Goal: Communication & Community: Answer question/provide support

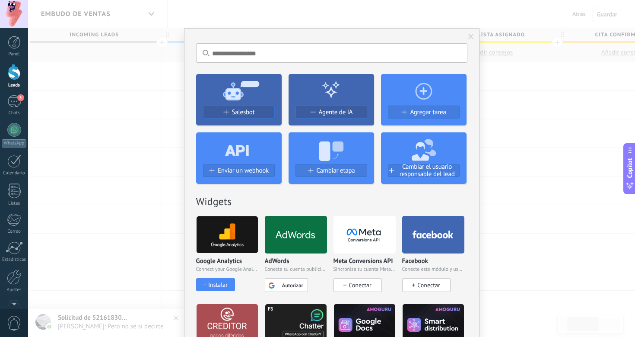
click at [466, 34] on span at bounding box center [471, 36] width 14 height 15
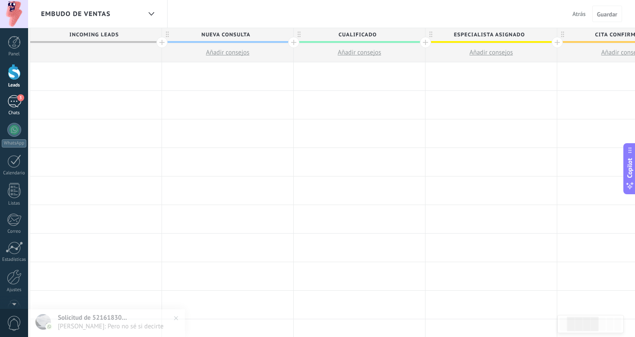
click at [16, 108] on link "3 Chats" at bounding box center [14, 105] width 28 height 21
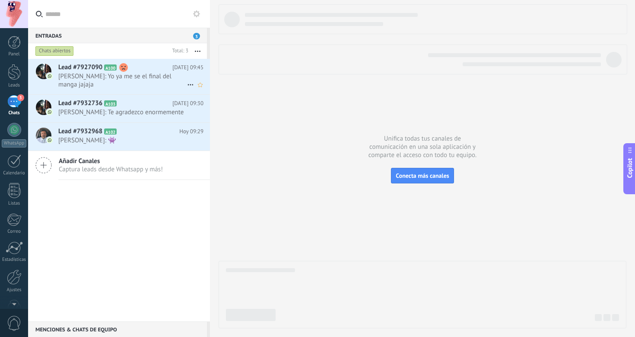
click at [144, 79] on span "[PERSON_NAME]: Yo ya me se el final del manga jajaja" at bounding box center [122, 80] width 129 height 16
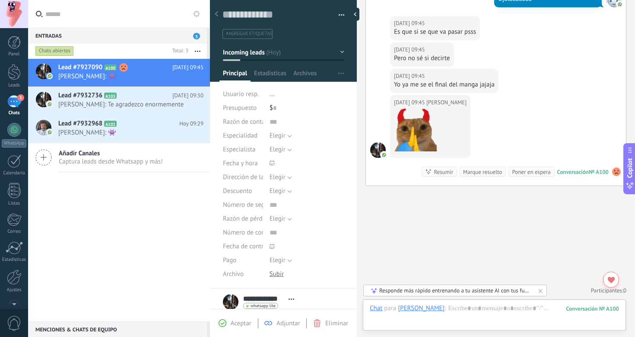
scroll to position [275, 0]
click at [472, 310] on div at bounding box center [494, 317] width 249 height 26
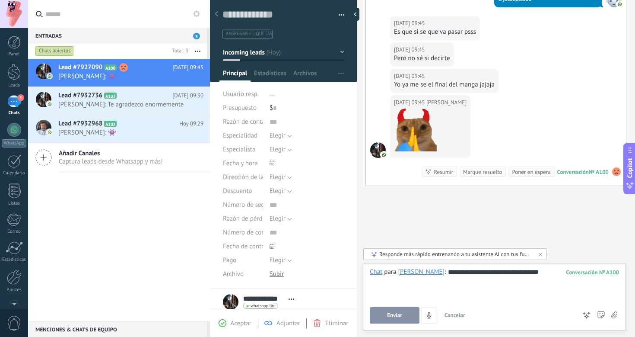
click at [399, 309] on button "Enviar" at bounding box center [395, 315] width 50 height 16
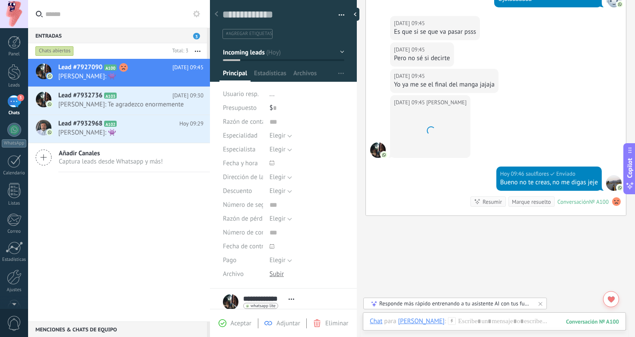
scroll to position [293, 0]
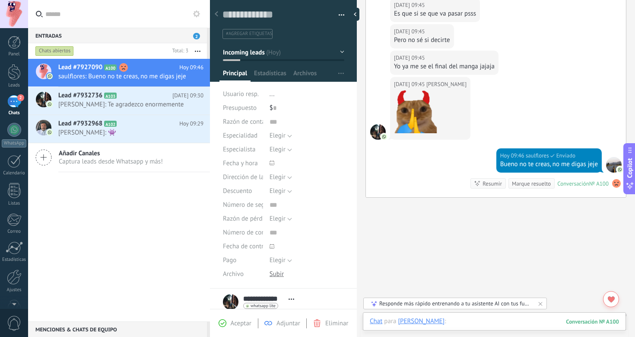
click at [499, 323] on div at bounding box center [494, 330] width 249 height 26
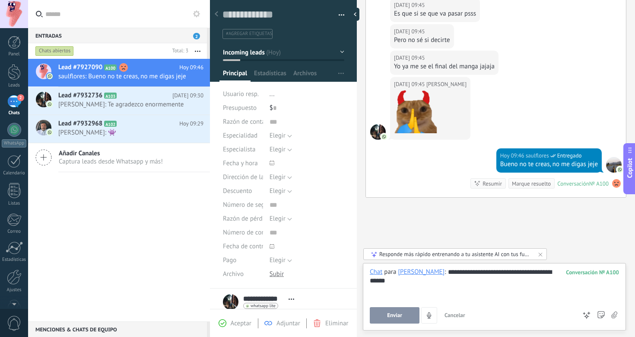
click at [402, 326] on div "**********" at bounding box center [494, 296] width 263 height 67
click at [401, 321] on button "Enviar" at bounding box center [395, 315] width 50 height 16
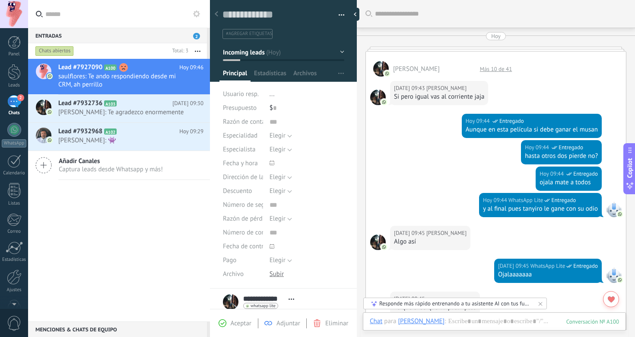
scroll to position [0, 0]
click at [356, 15] on div at bounding box center [357, 14] width 13 height 13
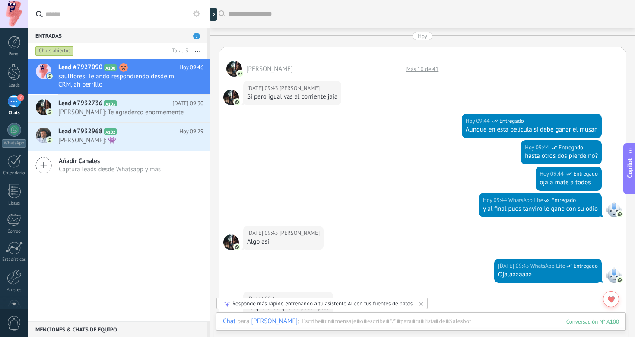
click at [423, 38] on div "Hoy" at bounding box center [423, 36] width 10 height 8
click at [416, 52] on div "[PERSON_NAME] Más 10 de 41" at bounding box center [422, 63] width 407 height 25
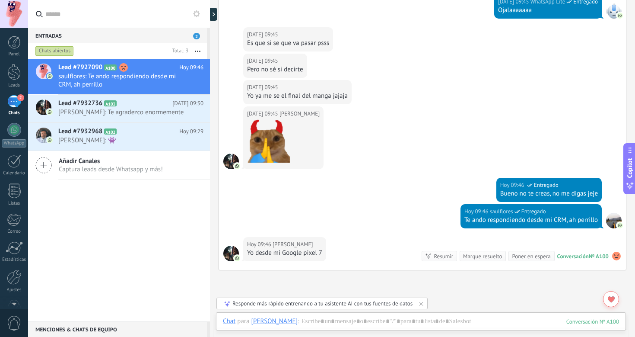
scroll to position [283, 0]
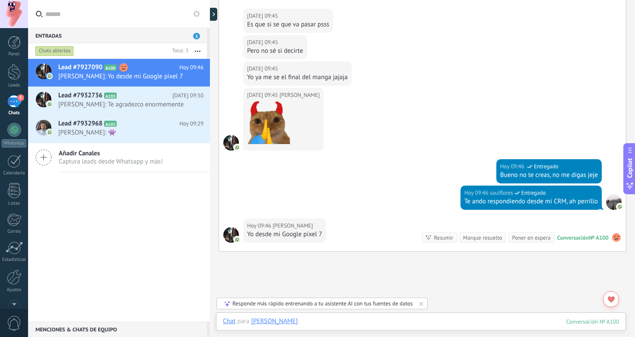
click at [444, 323] on div at bounding box center [421, 330] width 396 height 26
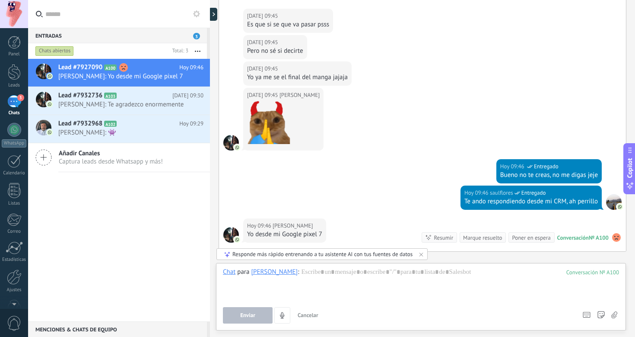
click at [177, 251] on div "Lead #7927090 A100 [DATE] 09:46 [PERSON_NAME]: Yo desde mi Google pixel 7 Lead …" at bounding box center [119, 190] width 182 height 262
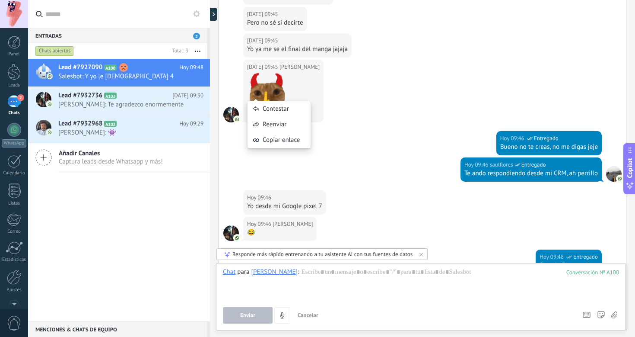
scroll to position [417, 0]
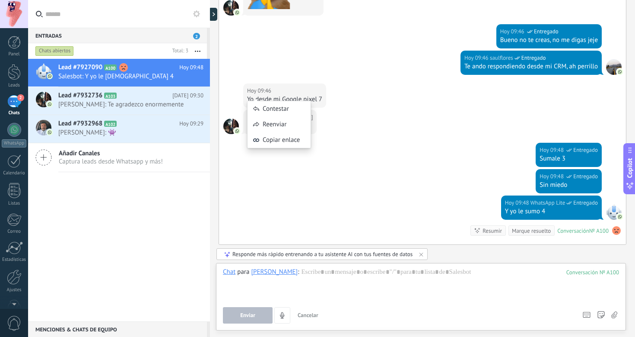
click at [254, 234] on div "[DATE] 09:48 WhatsApp Lite Entregado Y yo le sumo 4 Conversación № A100 Convers…" at bounding box center [422, 219] width 407 height 49
click at [123, 67] on use at bounding box center [123, 67] width 9 height 9
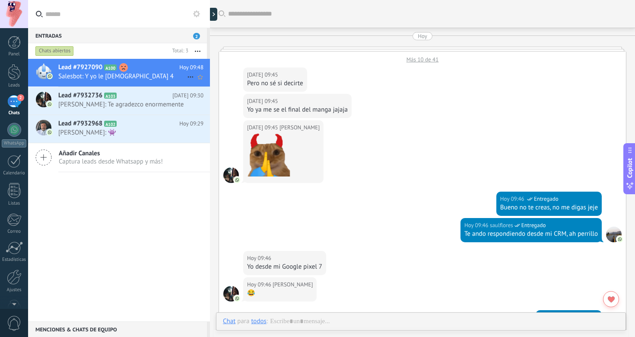
scroll to position [219, 0]
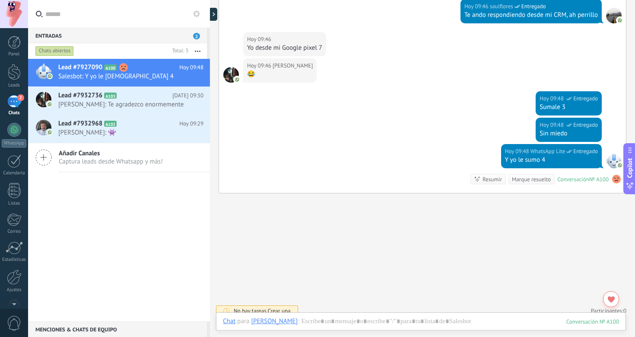
click at [614, 179] on use at bounding box center [616, 179] width 9 height 9
click at [606, 204] on div "Buscar Carga más [DATE] Más 10 de 41 [DATE] 09:45 [PERSON_NAME] Pero no sé si d…" at bounding box center [422, 62] width 425 height 563
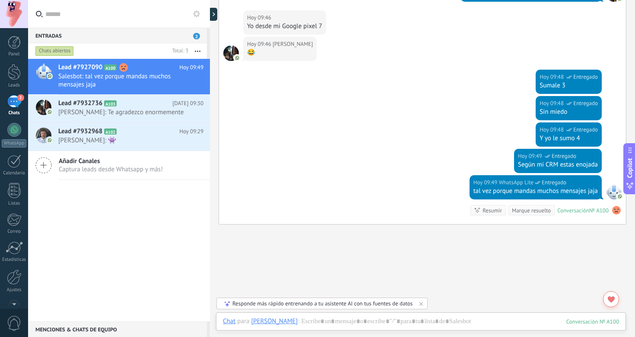
scroll to position [279, 0]
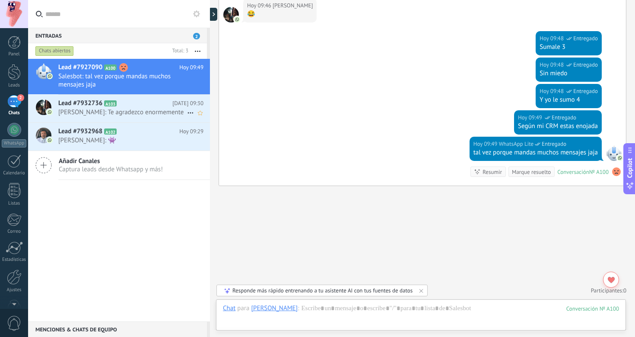
click at [144, 116] on span "[PERSON_NAME]: Te agradezco enormemente" at bounding box center [122, 112] width 129 height 8
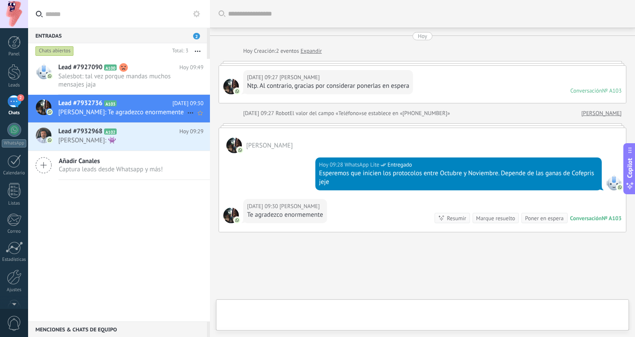
scroll to position [46, 0]
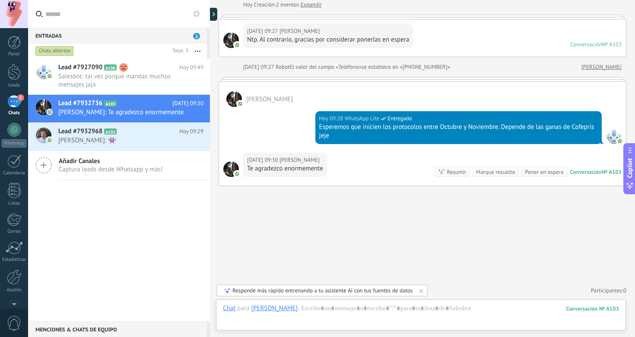
click at [323, 165] on div "Te agradezco enormemente" at bounding box center [285, 168] width 76 height 9
click at [494, 172] on div "Marque resuelto" at bounding box center [495, 172] width 39 height 8
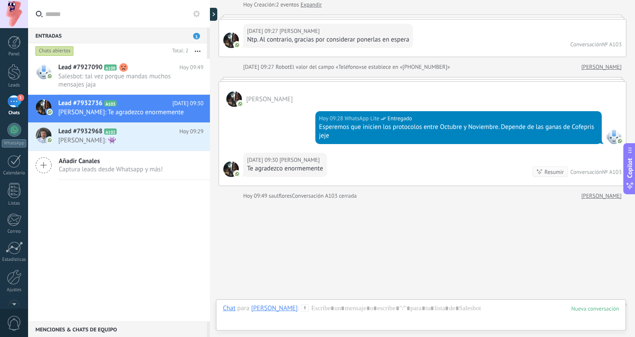
scroll to position [60, 0]
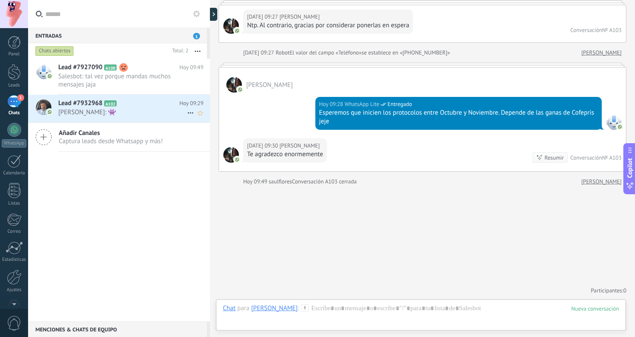
click at [124, 99] on icon at bounding box center [123, 103] width 9 height 9
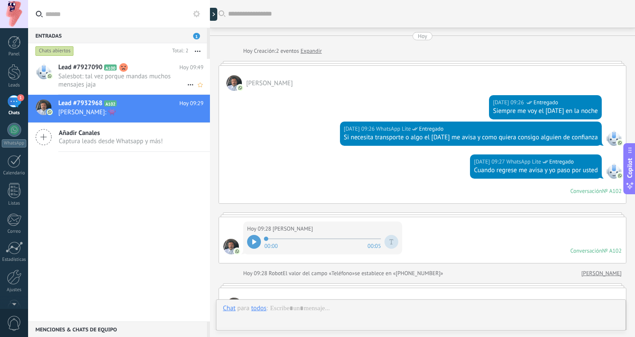
scroll to position [236, 0]
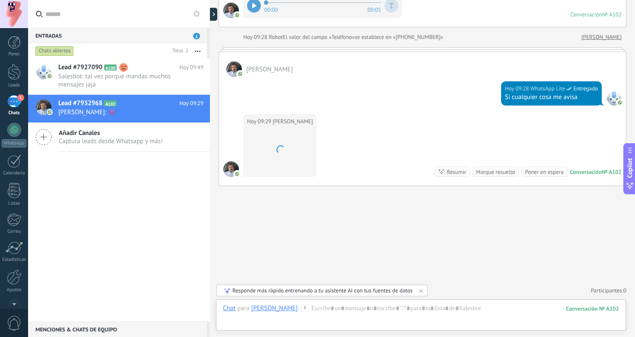
click at [496, 174] on div "Marque resuelto" at bounding box center [495, 172] width 39 height 8
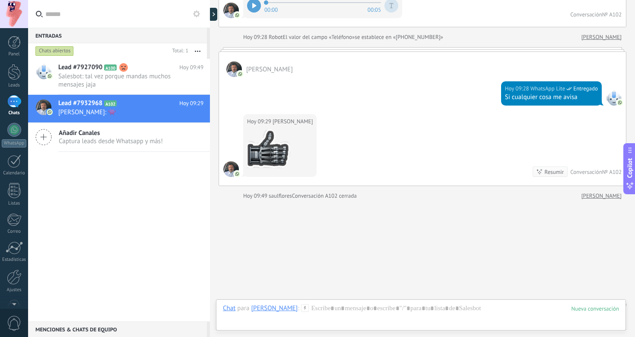
scroll to position [239, 0]
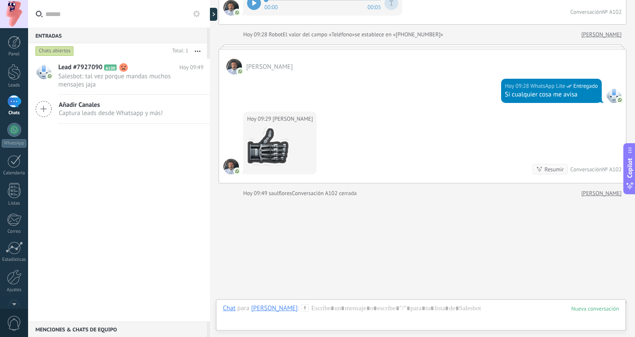
click at [496, 174] on div "[DATE] 09:29 [PERSON_NAME] Resumir Conversación № A102" at bounding box center [422, 146] width 407 height 71
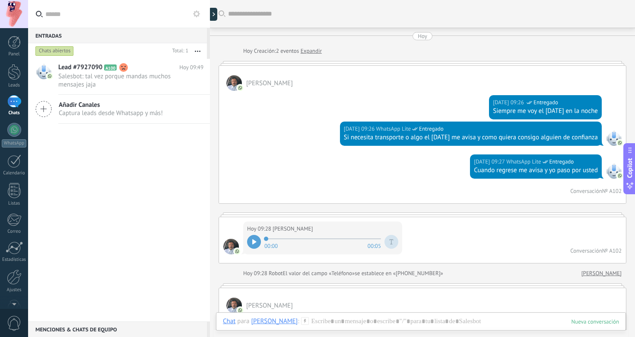
scroll to position [0, 0]
click at [13, 101] on div "1" at bounding box center [14, 101] width 14 height 13
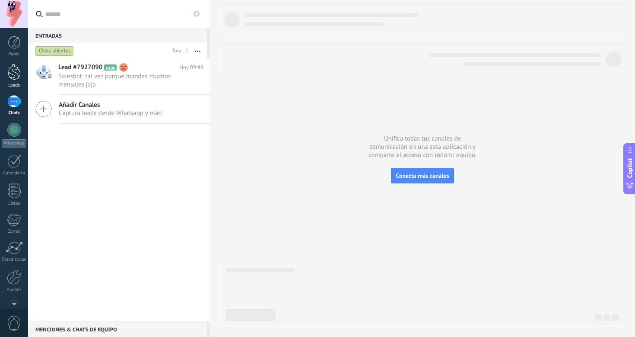
click at [12, 80] on link "Leads" at bounding box center [14, 76] width 28 height 24
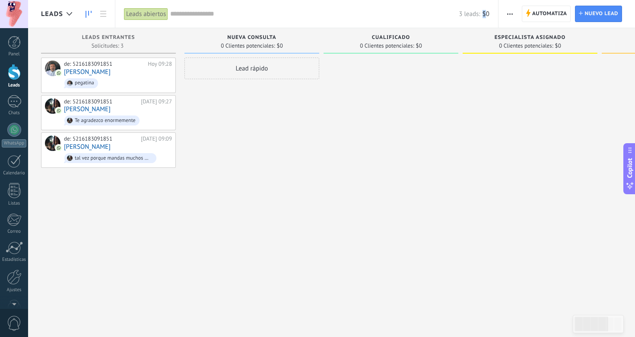
drag, startPoint x: 484, startPoint y: 15, endPoint x: 487, endPoint y: 10, distance: 5.8
click at [487, 10] on span "$0" at bounding box center [486, 14] width 7 height 8
click at [16, 107] on div "1" at bounding box center [14, 101] width 14 height 13
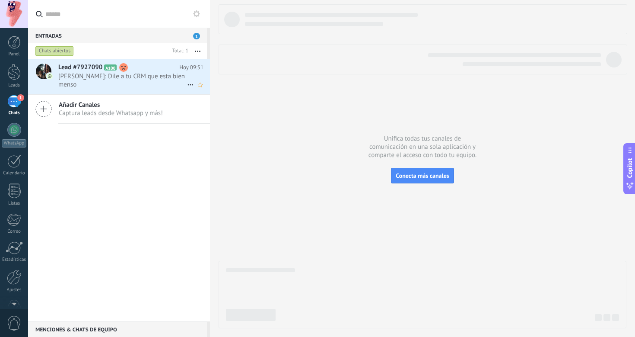
click at [147, 86] on span "[PERSON_NAME]: Dile a tu CRM que esta bien menso" at bounding box center [122, 80] width 129 height 16
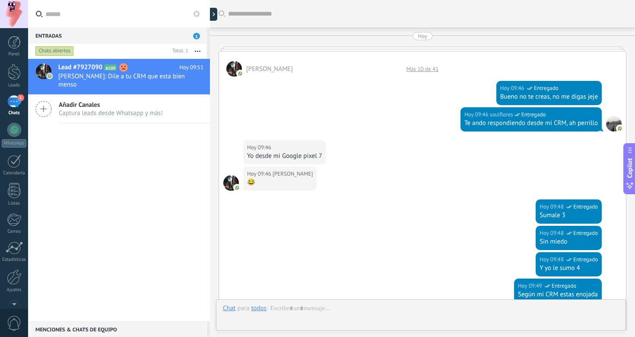
scroll to position [185, 0]
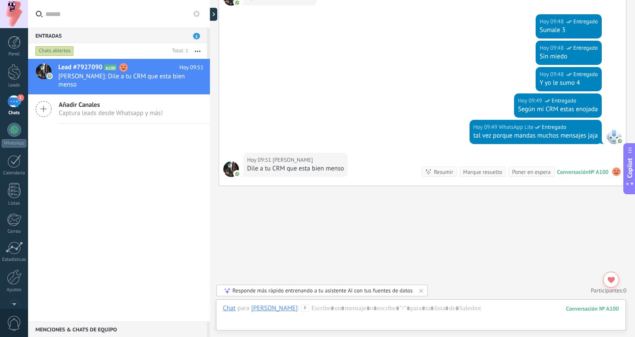
click at [614, 173] on use at bounding box center [616, 171] width 9 height 9
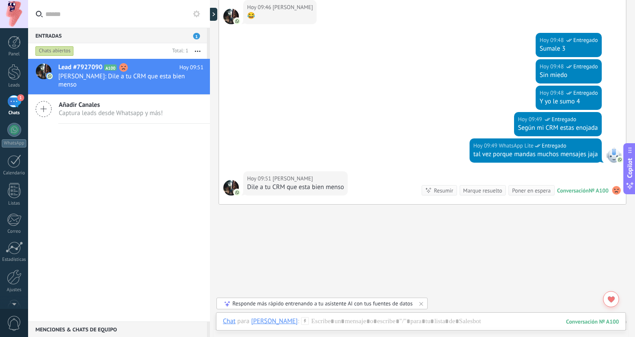
click at [614, 191] on use at bounding box center [616, 190] width 9 height 9
click at [582, 163] on span "El Análisis de sentimiento" at bounding box center [569, 161] width 71 height 9
click at [554, 233] on div "Buscar Carga más [DATE] [PERSON_NAME] Más 10 de 41 [DATE] 09:46 saulflores Entr…" at bounding box center [422, 95] width 425 height 522
click at [609, 301] on icon at bounding box center [611, 299] width 7 height 6
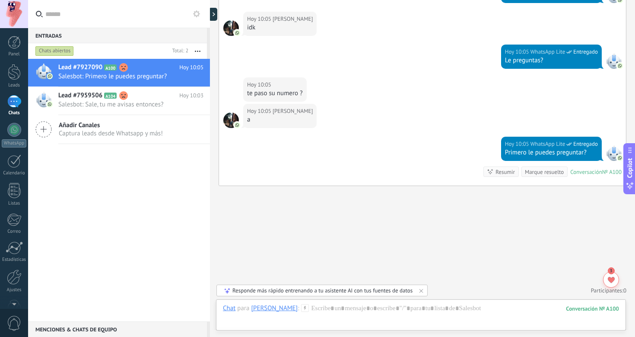
scroll to position [4922, 0]
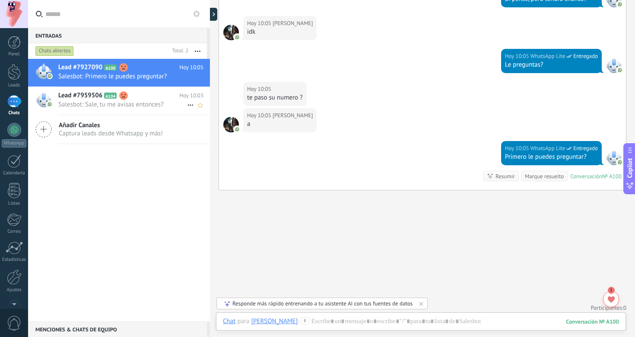
click at [141, 97] on h2 "Lead #7959506 A104" at bounding box center [118, 95] width 121 height 9
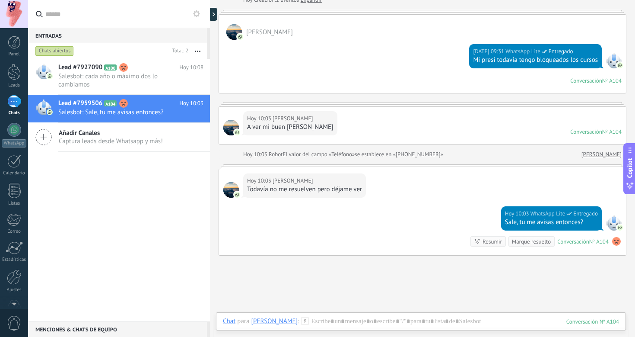
scroll to position [57, 0]
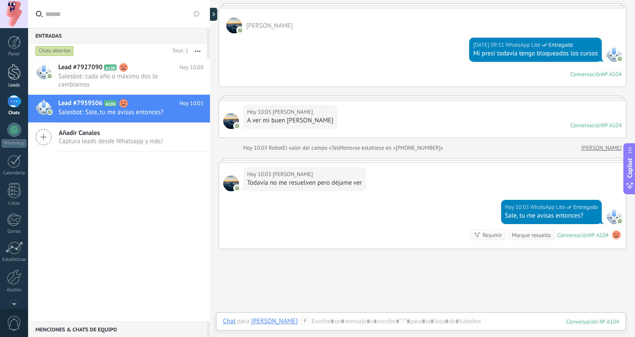
click at [18, 71] on div at bounding box center [14, 72] width 13 height 16
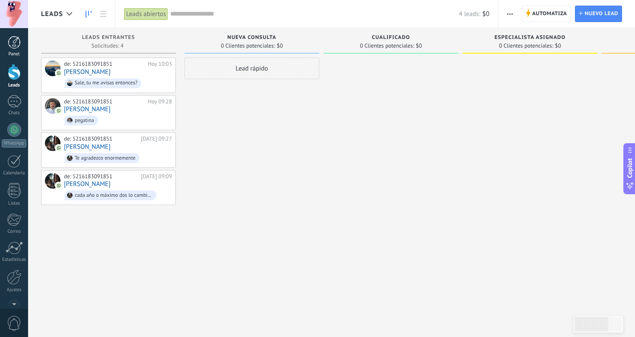
click at [11, 46] on div at bounding box center [14, 42] width 13 height 13
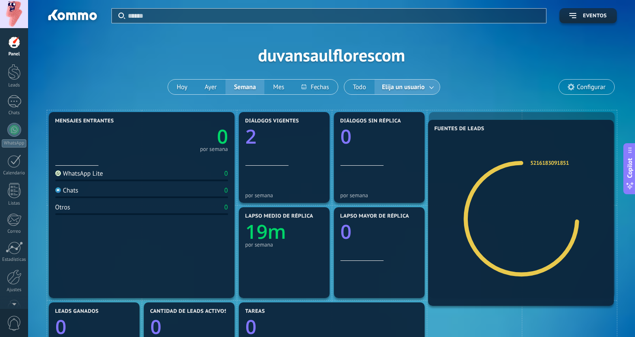
drag, startPoint x: 533, startPoint y: 158, endPoint x: 532, endPoint y: 166, distance: 7.8
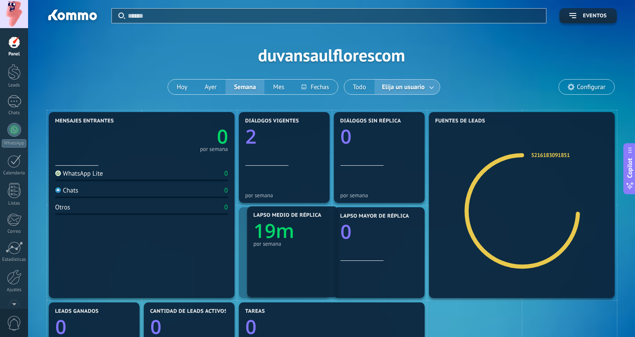
drag, startPoint x: 270, startPoint y: 245, endPoint x: 277, endPoint y: 245, distance: 7.4
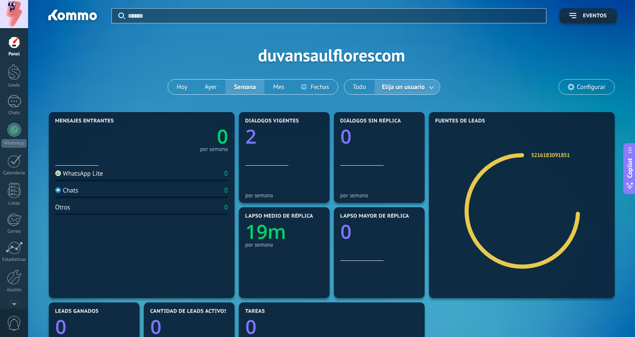
click at [144, 21] on div at bounding box center [335, 16] width 414 height 14
click at [142, 60] on div at bounding box center [317, 168] width 635 height 337
click at [20, 106] on div "1" at bounding box center [14, 101] width 14 height 13
